Goal: Task Accomplishment & Management: Complete application form

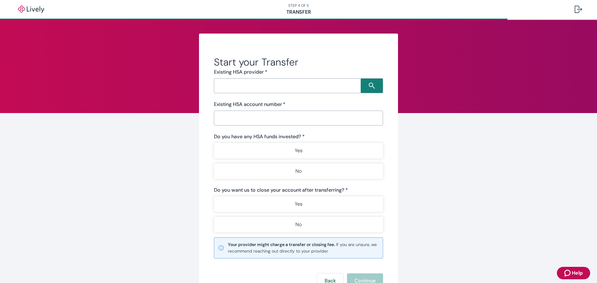
click at [241, 85] on input "Search input" at bounding box center [288, 86] width 145 height 9
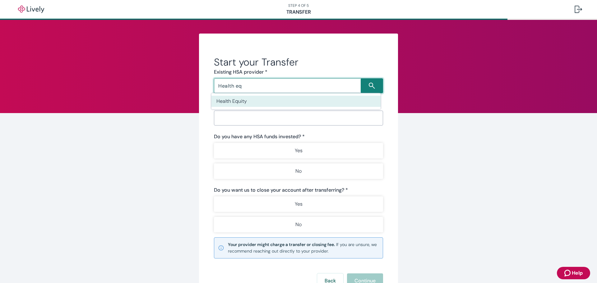
click at [240, 97] on li "Health Equity" at bounding box center [296, 101] width 169 height 11
type input "Health Equity"
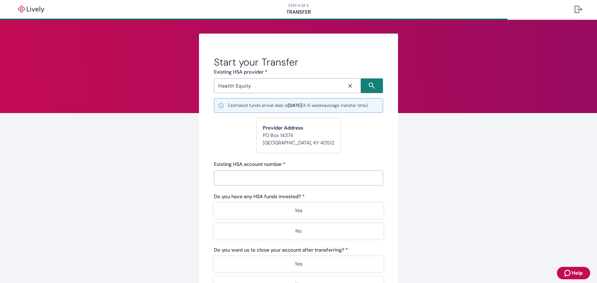
click at [230, 138] on form "Start your Transfer Existing HSA provider * Health Equity ​ Estimated funds arr…" at bounding box center [298, 202] width 169 height 293
click at [230, 185] on input "Existing HSA account number   *" at bounding box center [298, 178] width 169 height 12
type input "575741"
click at [208, 215] on div "Start your Transfer Existing HSA provider * Health Equity ​ Estimated funds arr…" at bounding box center [298, 200] width 199 height 333
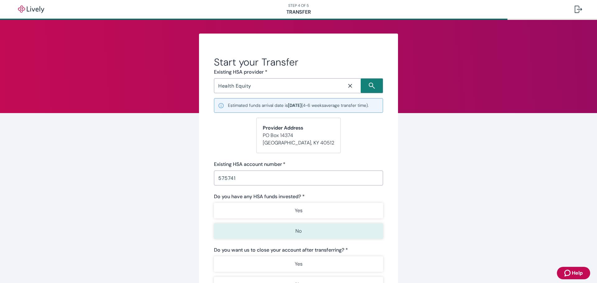
click at [289, 238] on button "No" at bounding box center [298, 232] width 169 height 16
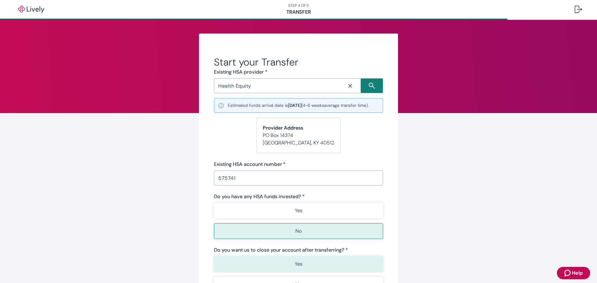
click at [300, 268] on p "Yes" at bounding box center [299, 264] width 8 height 7
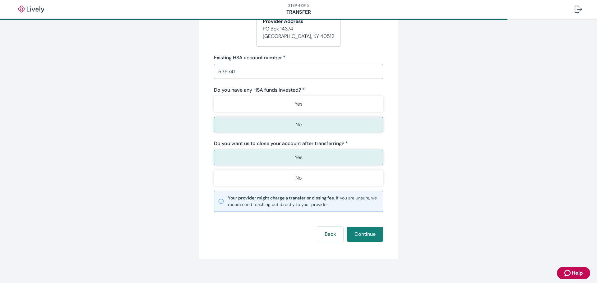
scroll to position [119, 0]
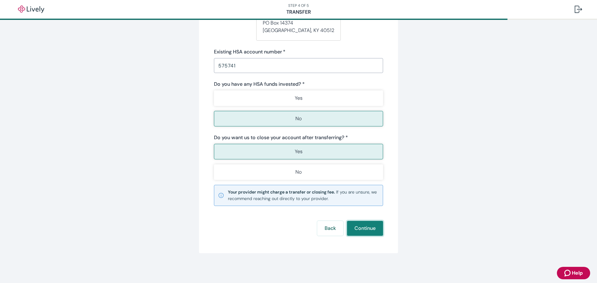
click at [358, 226] on button "Continue" at bounding box center [365, 228] width 36 height 15
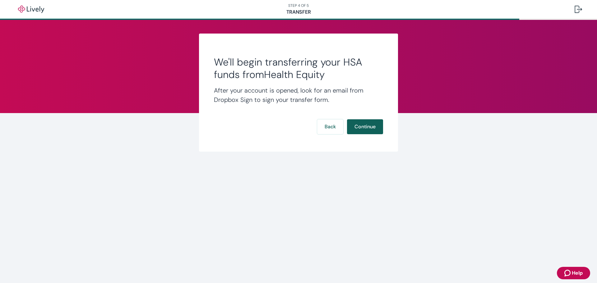
click at [366, 124] on button "Continue" at bounding box center [365, 126] width 36 height 15
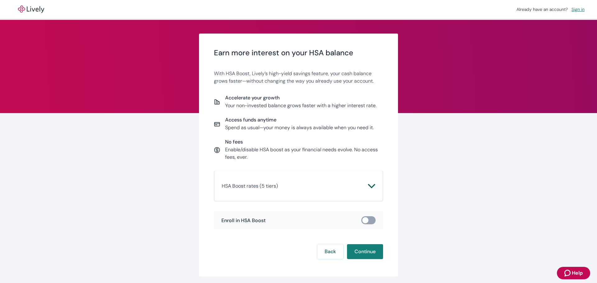
click at [372, 187] on icon "Chevron icon" at bounding box center [371, 186] width 7 height 7
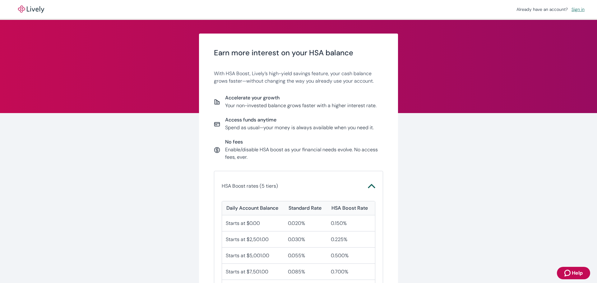
click at [372, 187] on icon "Chevron icon" at bounding box center [371, 186] width 7 height 4
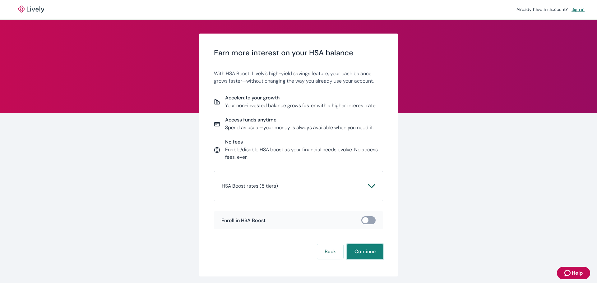
click at [362, 253] on button "Continue" at bounding box center [365, 252] width 36 height 15
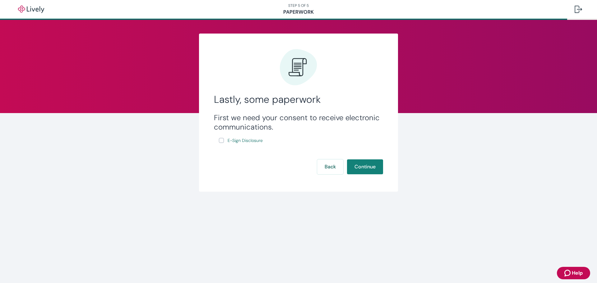
click at [222, 140] on input "E-Sign Disclosure" at bounding box center [221, 140] width 5 height 5
checkbox input "true"
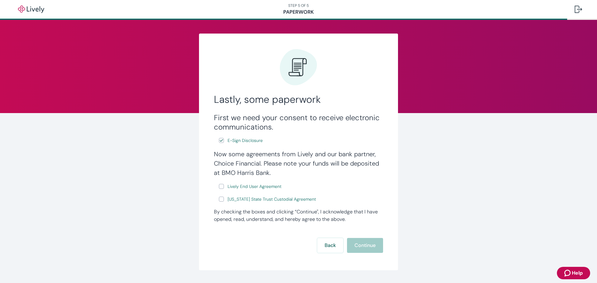
click at [219, 186] on input "Lively End User Agreement" at bounding box center [221, 186] width 5 height 5
checkbox input "true"
click at [219, 199] on input "[US_STATE] State Trust Custodial Agreement" at bounding box center [221, 199] width 5 height 5
checkbox input "true"
click at [355, 246] on button "Continue" at bounding box center [365, 245] width 36 height 15
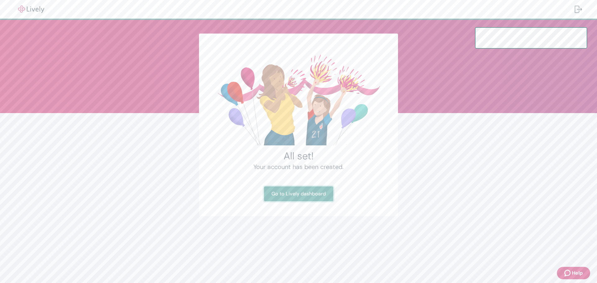
click at [292, 194] on link "Go to Lively dashboard" at bounding box center [298, 194] width 69 height 15
